Goal: Obtain resource: Download file/media

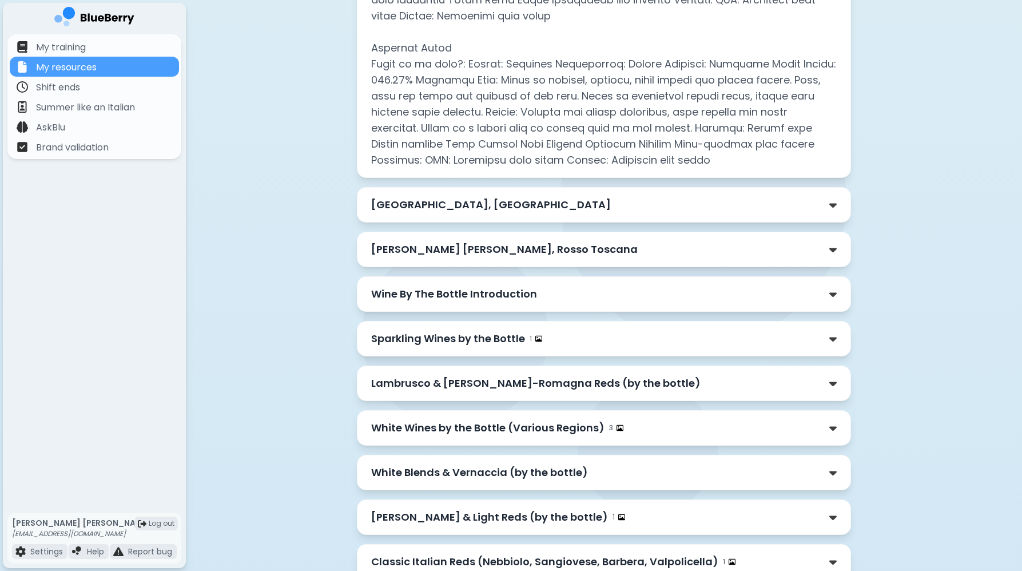
scroll to position [2743, 0]
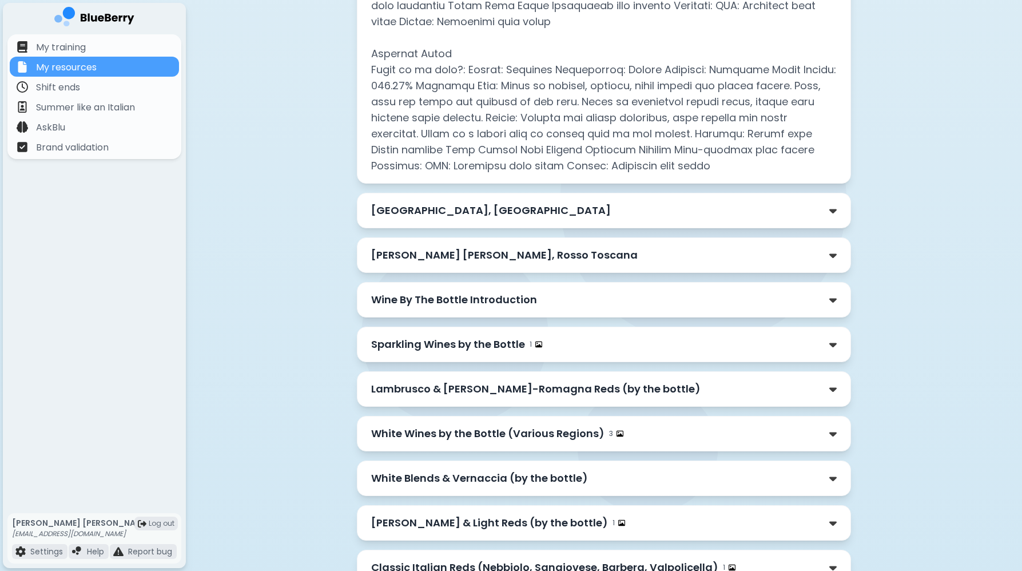
click at [505, 206] on div "[GEOGRAPHIC_DATA], [GEOGRAPHIC_DATA]" at bounding box center [604, 210] width 494 height 35
click at [504, 202] on p "[GEOGRAPHIC_DATA], [GEOGRAPHIC_DATA]" at bounding box center [491, 210] width 240 height 16
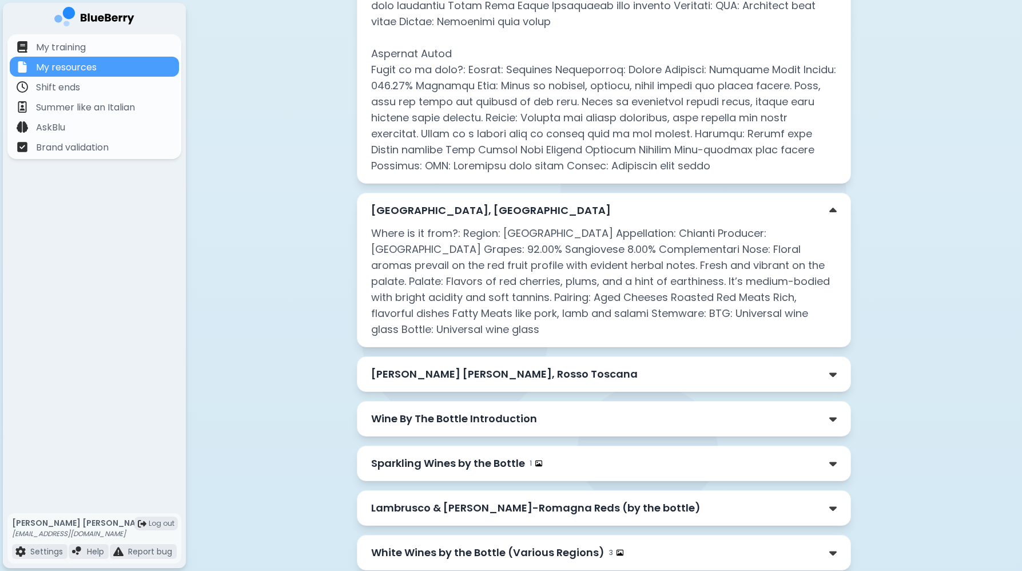
click at [504, 202] on p "[GEOGRAPHIC_DATA], [GEOGRAPHIC_DATA]" at bounding box center [491, 210] width 240 height 16
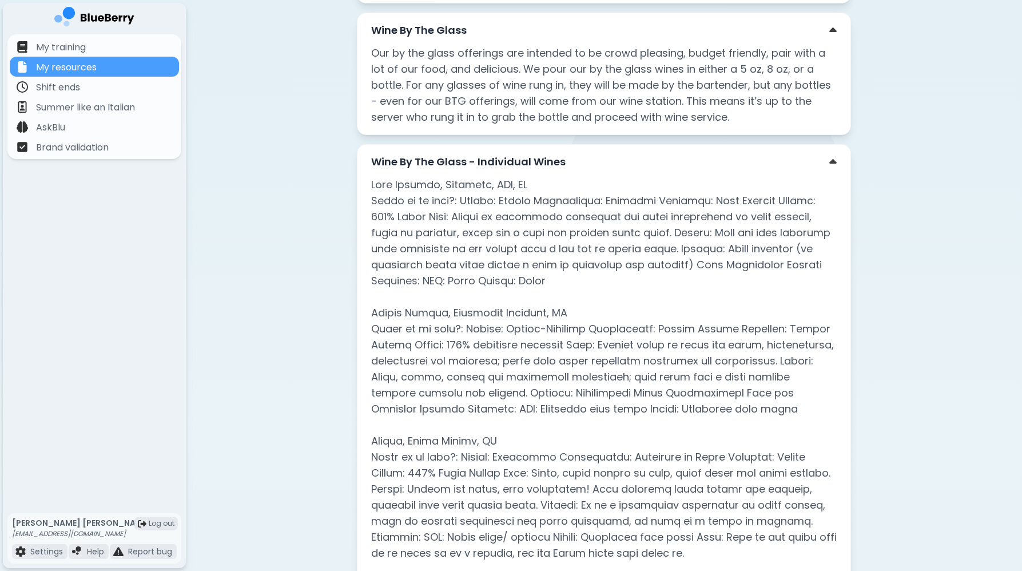
scroll to position [1322, 0]
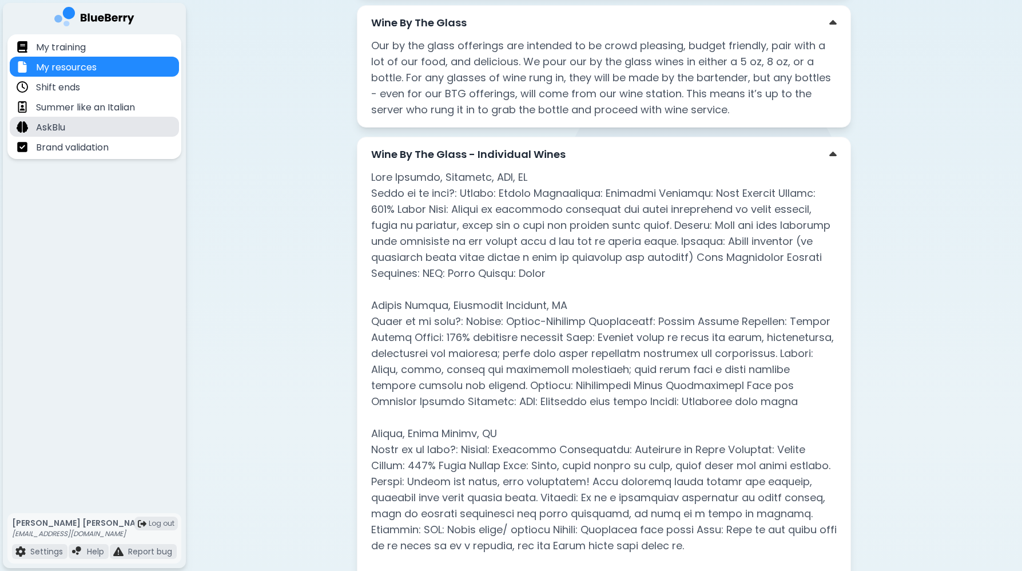
click at [78, 130] on div "AskBlu" at bounding box center [94, 127] width 169 height 20
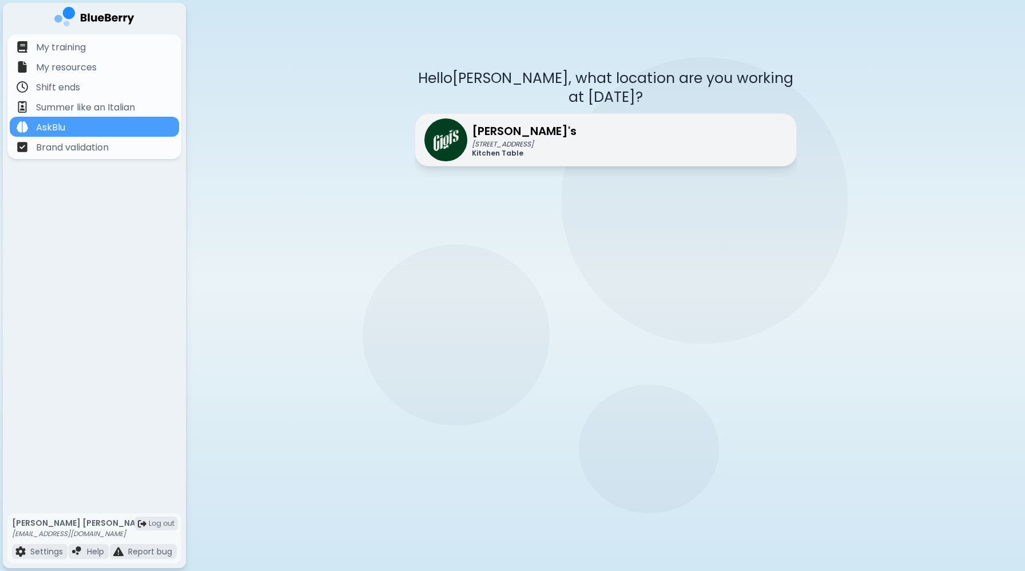
click at [537, 122] on p "[PERSON_NAME]'s" at bounding box center [524, 130] width 105 height 17
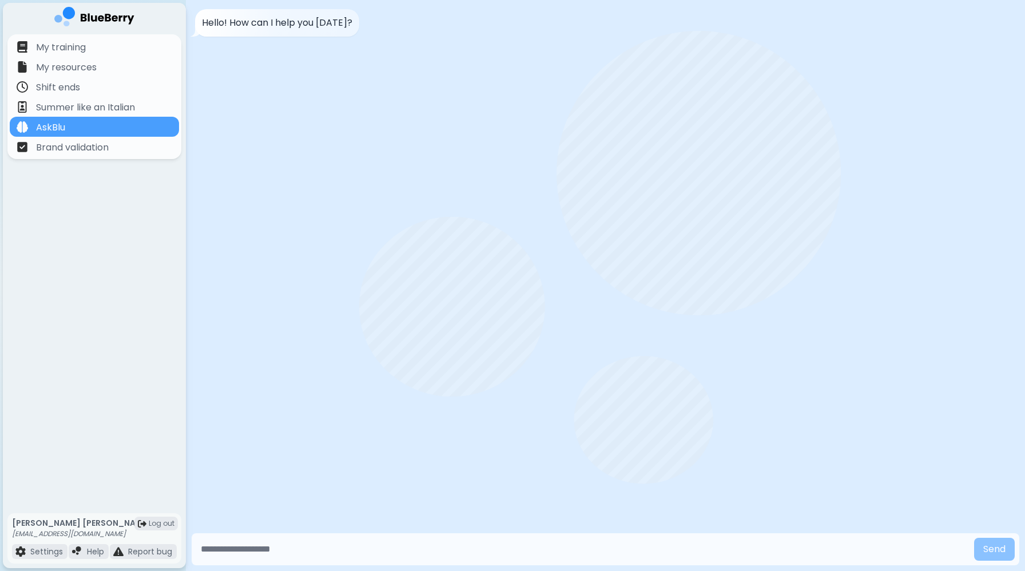
click at [299, 548] on input "text" at bounding box center [582, 549] width 773 height 23
type input "*"
type input "**********"
click at [974, 538] on button "Send" at bounding box center [994, 549] width 41 height 23
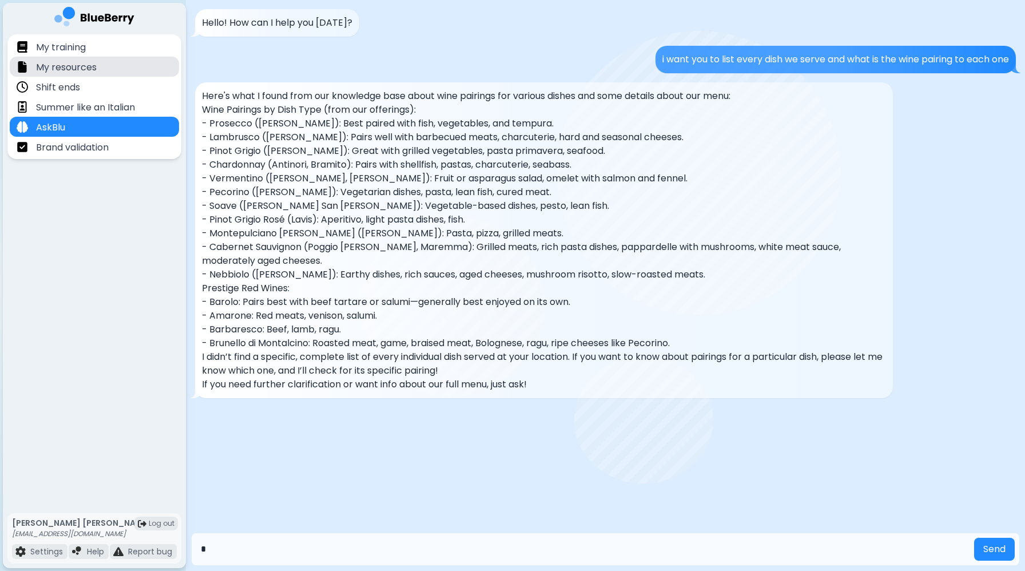
type input "*"
click at [85, 62] on p "My resources" at bounding box center [66, 68] width 61 height 14
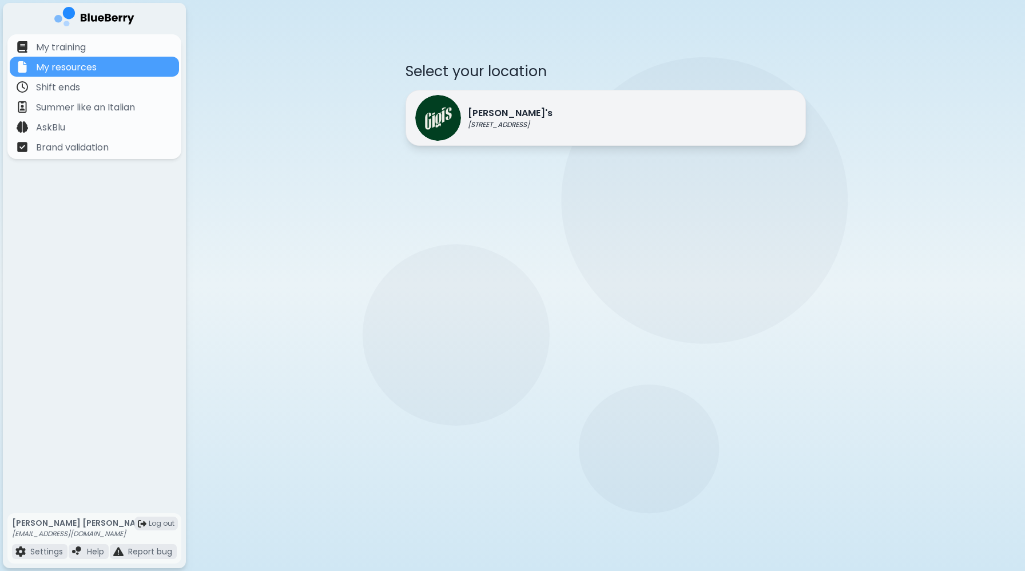
click at [603, 143] on div "[PERSON_NAME]'s [STREET_ADDRESS]" at bounding box center [606, 118] width 400 height 56
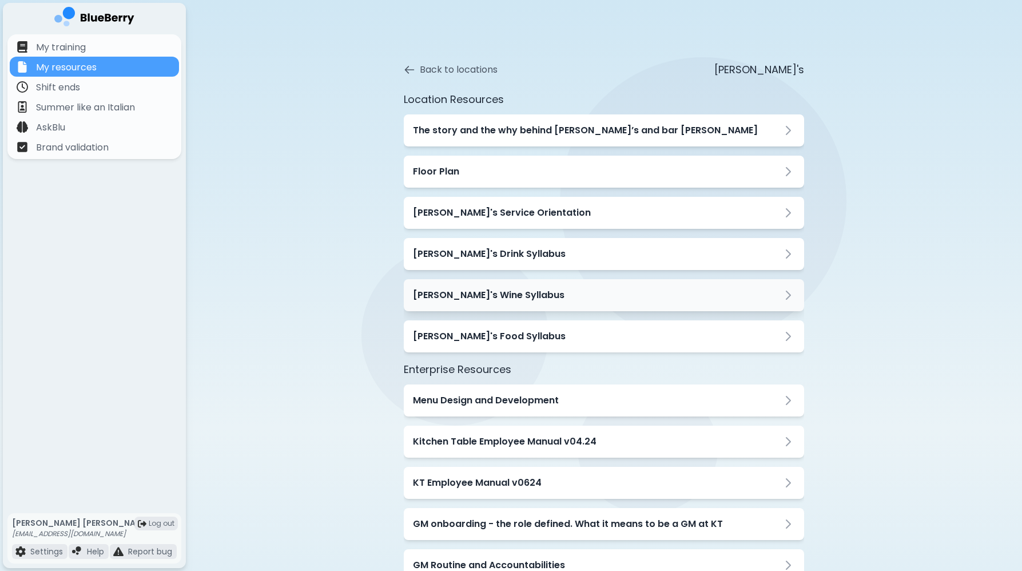
click at [591, 301] on div "[PERSON_NAME]'s Wine Syllabus" at bounding box center [604, 295] width 382 height 14
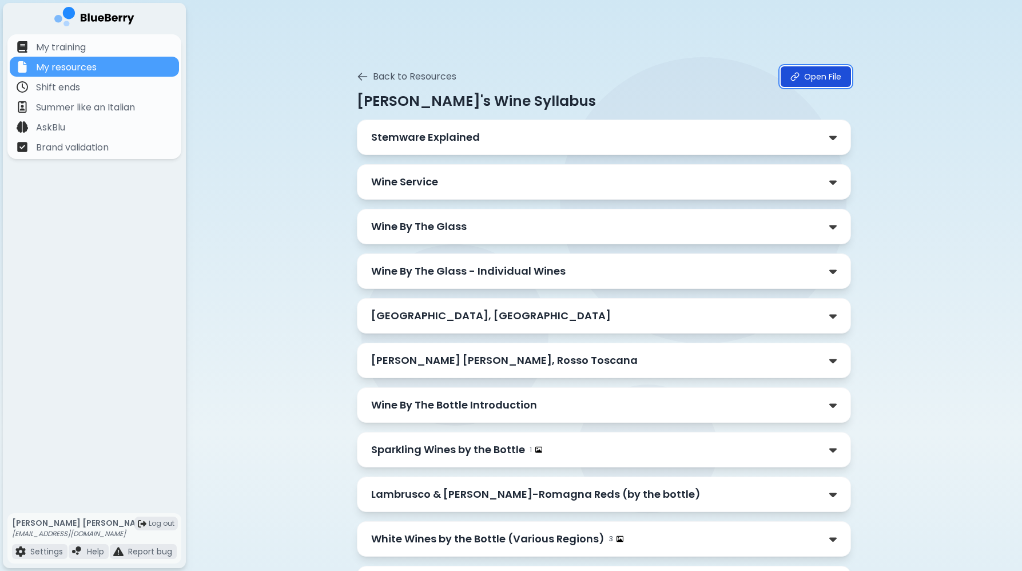
click at [836, 69] on link "Open File" at bounding box center [816, 76] width 70 height 21
click at [108, 65] on div "My resources" at bounding box center [94, 67] width 169 height 20
click at [390, 84] on div "Back to Resources Open File" at bounding box center [604, 76] width 494 height 21
click at [390, 80] on button "Back to Resources" at bounding box center [407, 77] width 100 height 14
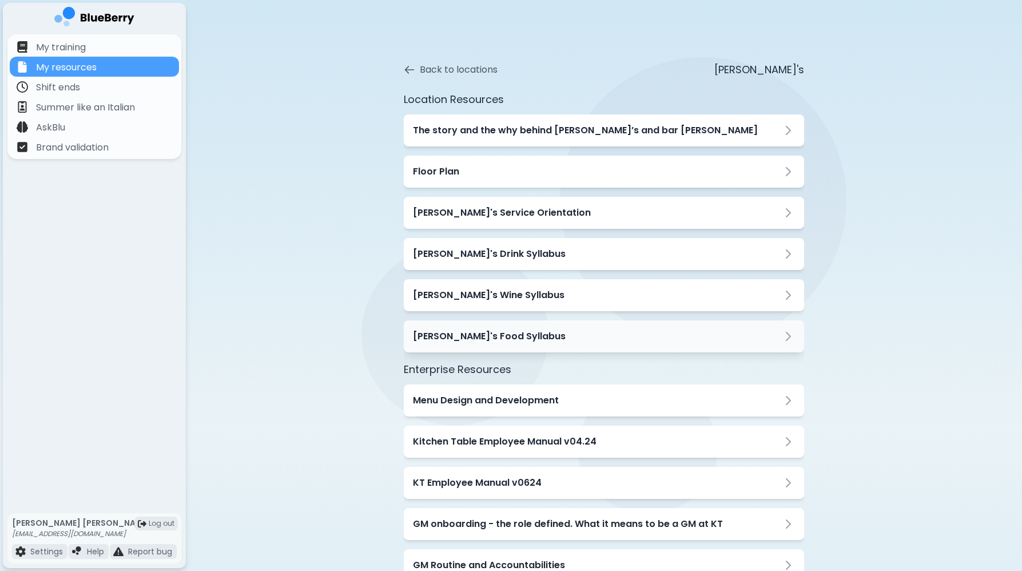
click at [546, 330] on div "[PERSON_NAME]'s Food Syllabus" at bounding box center [604, 336] width 382 height 14
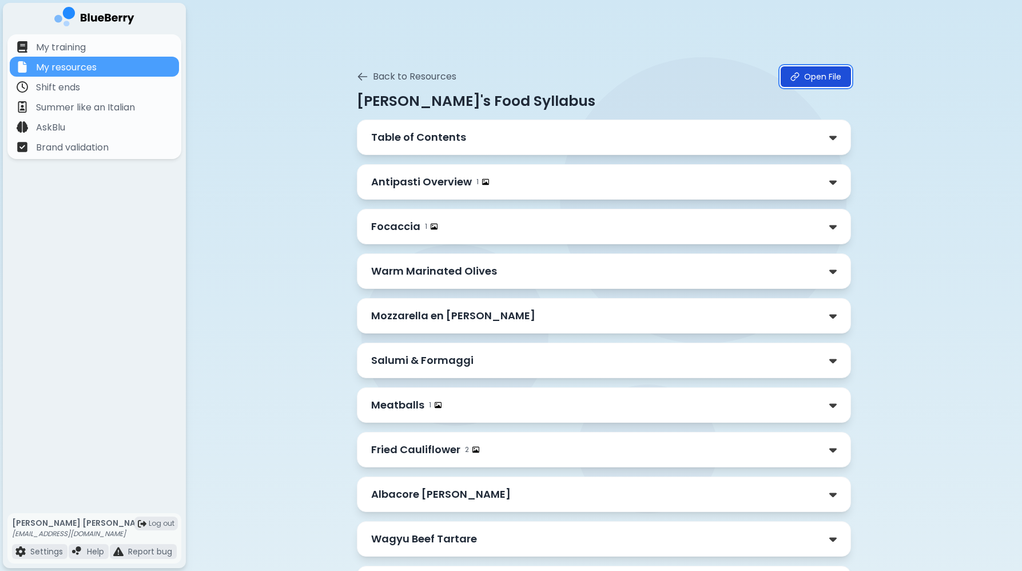
click at [806, 71] on link "Open File" at bounding box center [816, 76] width 70 height 21
